Goal: Information Seeking & Learning: Learn about a topic

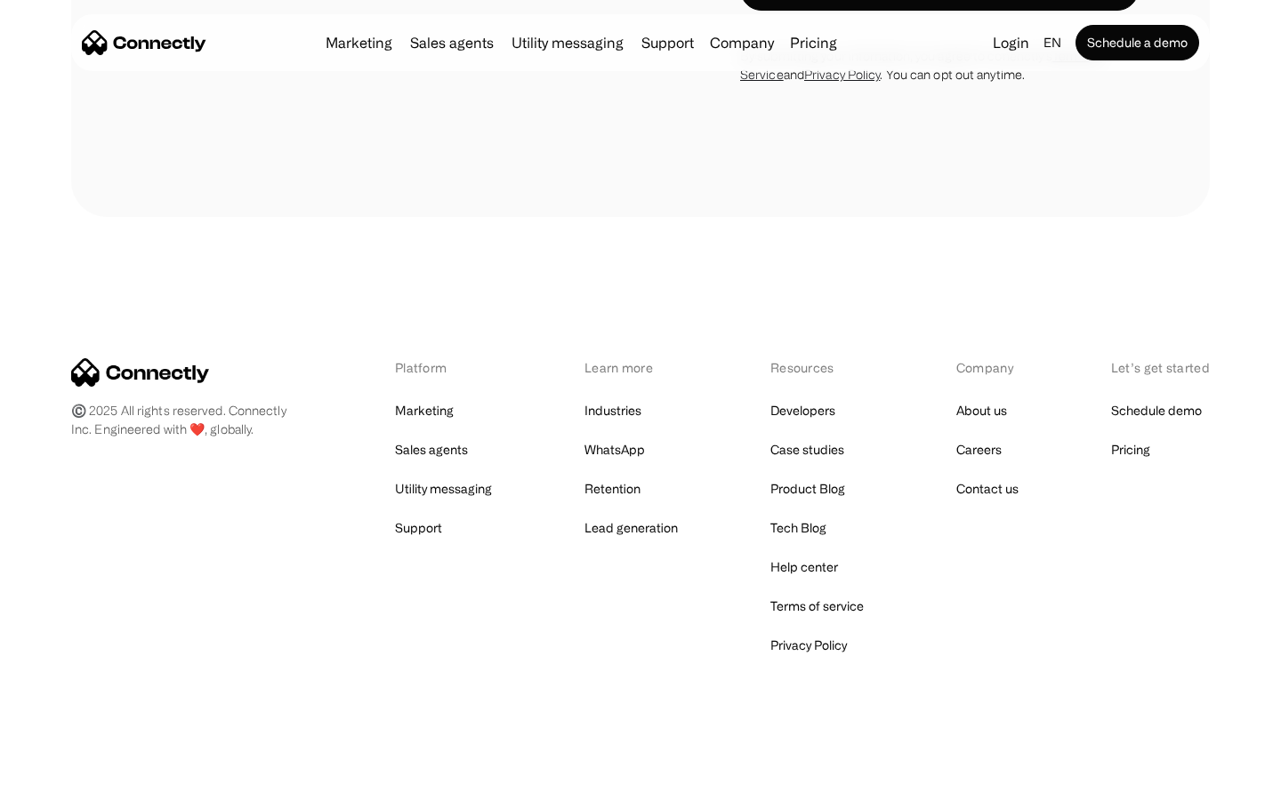
scroll to position [5040, 0]
